Goal: Transaction & Acquisition: Purchase product/service

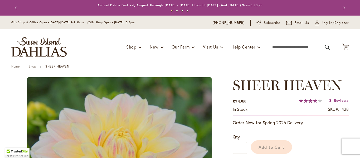
click at [278, 38] on div "Toggle Nav Shop Dahlia Tubers Collections Fresh Cut Dahlias Gardening Supplies …" at bounding box center [180, 46] width 348 height 35
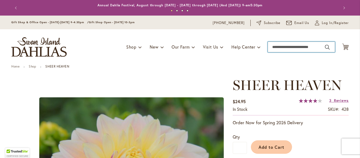
click at [272, 47] on input "Search" at bounding box center [301, 47] width 67 height 11
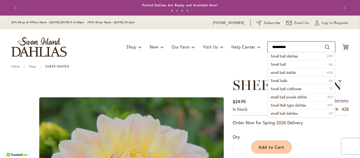
type input "**********"
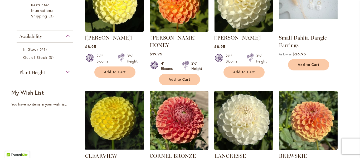
scroll to position [201, 0]
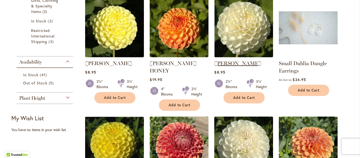
click at [244, 63] on link "WHITE NETTIE" at bounding box center [237, 63] width 47 height 6
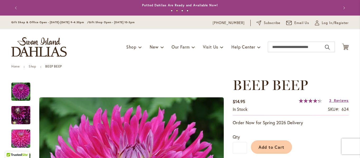
scroll to position [53, 0]
